Goal: Navigation & Orientation: Find specific page/section

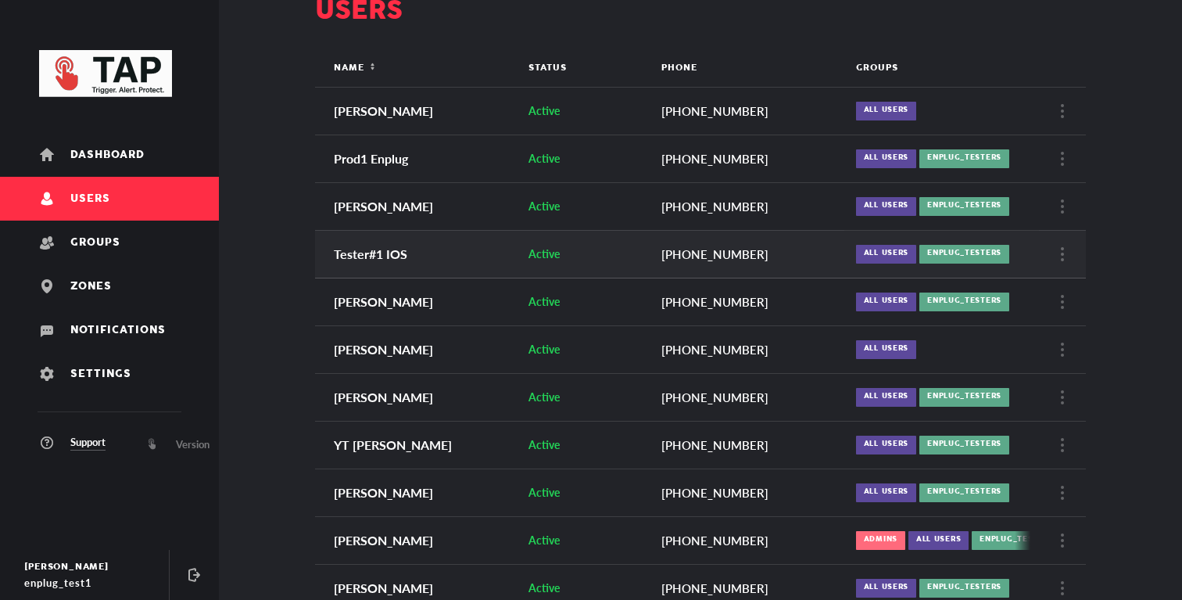
scroll to position [81, 0]
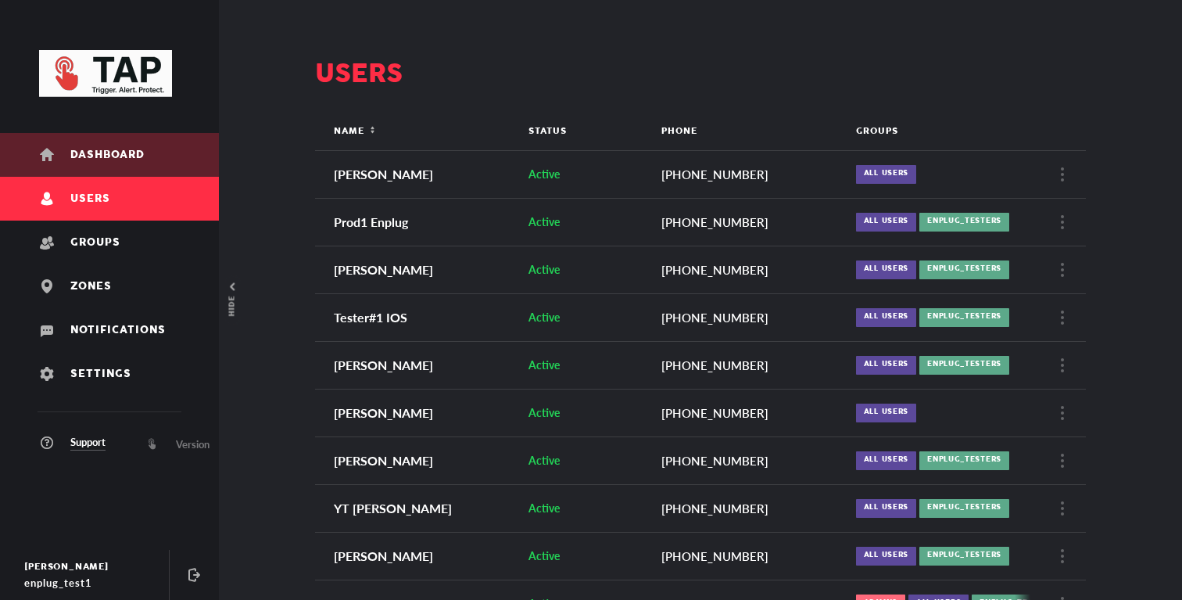
click at [146, 163] on link "Dashboard" at bounding box center [109, 155] width 219 height 44
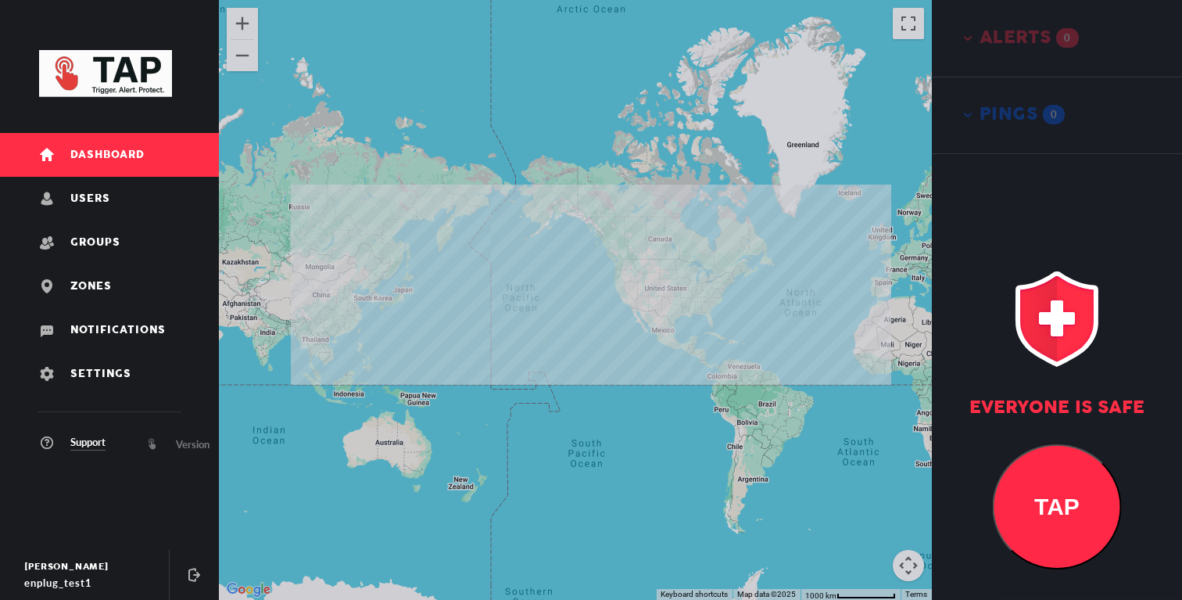
drag, startPoint x: 709, startPoint y: 331, endPoint x: 670, endPoint y: 331, distance: 39.1
click at [672, 331] on div at bounding box center [575, 300] width 713 height 600
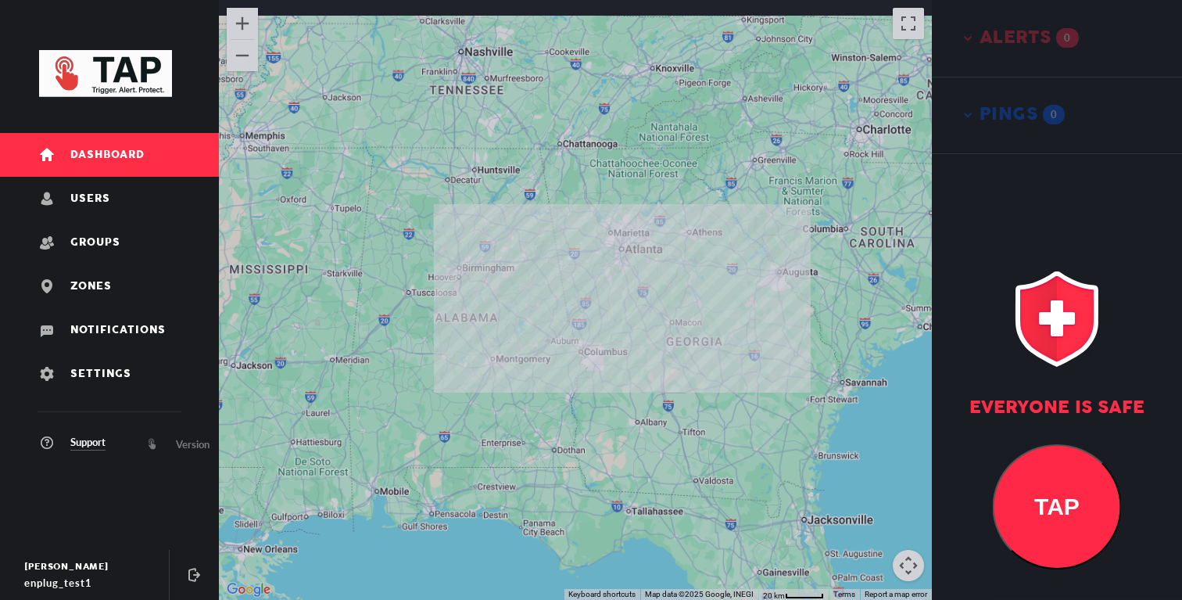
drag, startPoint x: 665, startPoint y: 245, endPoint x: 662, endPoint y: 364, distance: 119.6
click at [663, 363] on div at bounding box center [575, 300] width 713 height 600
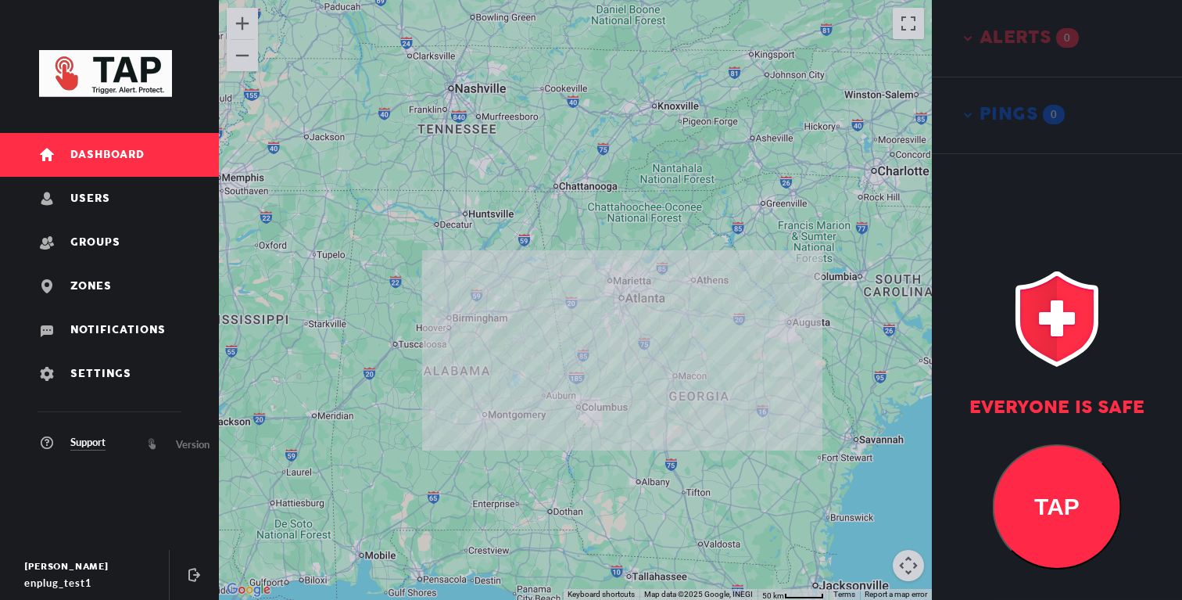
drag, startPoint x: 667, startPoint y: 298, endPoint x: 667, endPoint y: 356, distance: 58.6
click at [667, 354] on div at bounding box center [575, 300] width 713 height 600
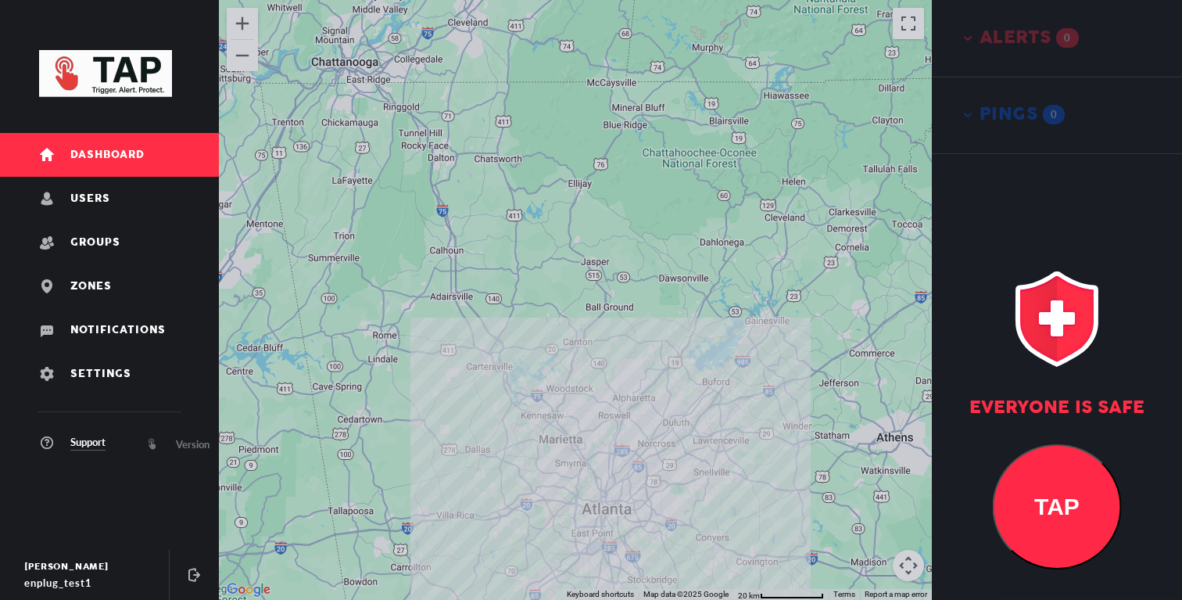
drag, startPoint x: 646, startPoint y: 385, endPoint x: 639, endPoint y: 286, distance: 99.5
click at [639, 286] on div at bounding box center [575, 300] width 713 height 600
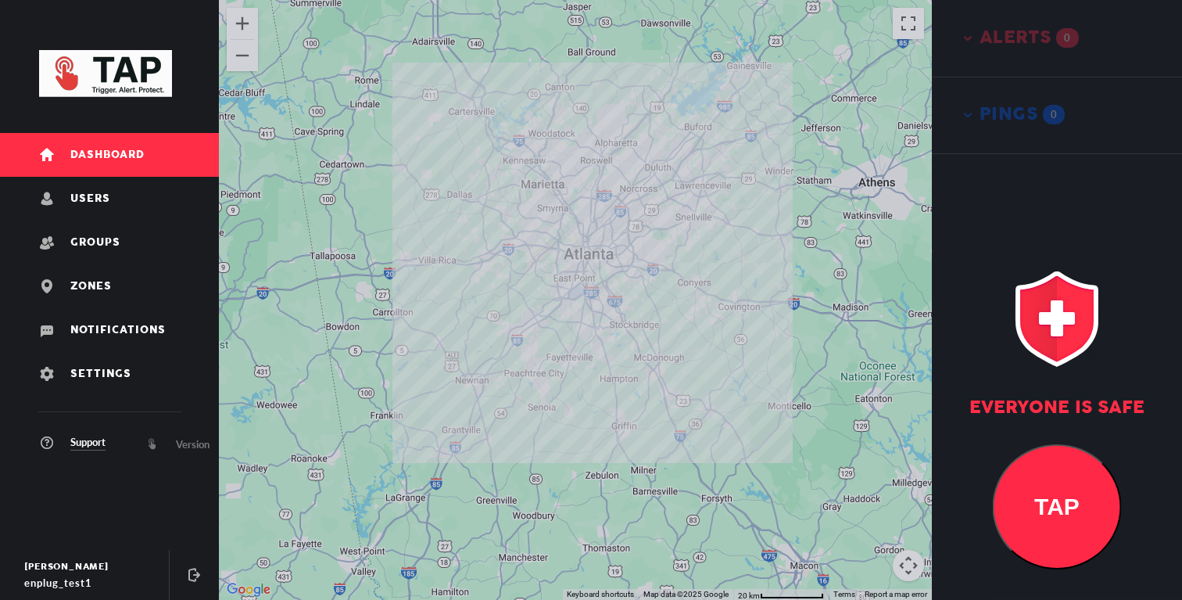
drag, startPoint x: 639, startPoint y: 286, endPoint x: 639, endPoint y: 324, distance: 37.5
click at [639, 324] on div at bounding box center [575, 300] width 713 height 600
